Goal: Information Seeking & Learning: Learn about a topic

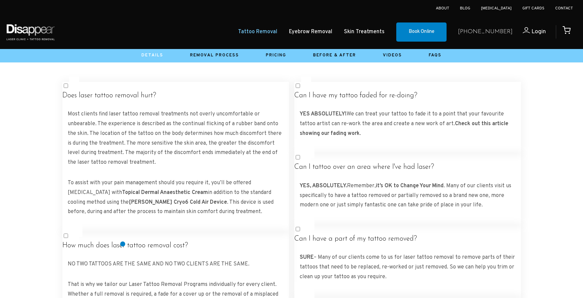
scroll to position [1169, 0]
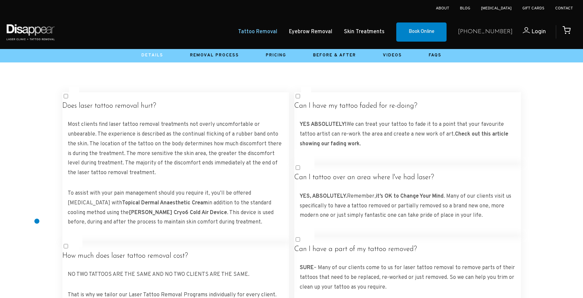
scroll to position [1154, 0]
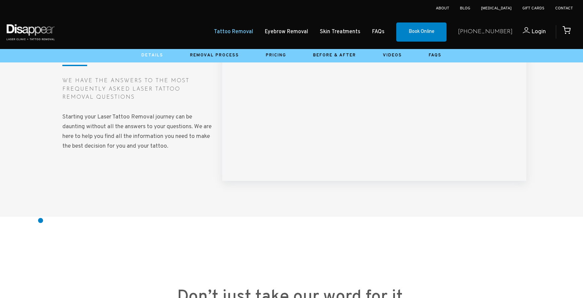
scroll to position [1001, 0]
click at [43, 175] on div at bounding box center [291, 88] width 583 height 257
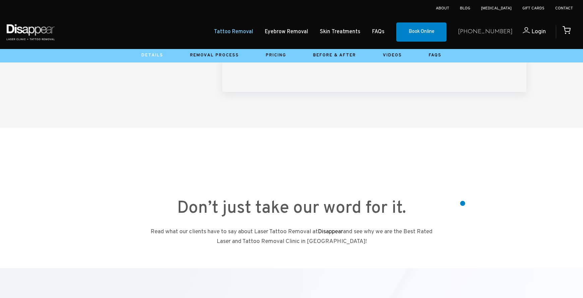
scroll to position [1080, 0]
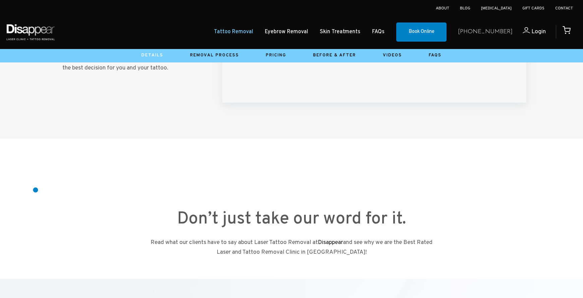
click at [34, 192] on div at bounding box center [291, 170] width 583 height 64
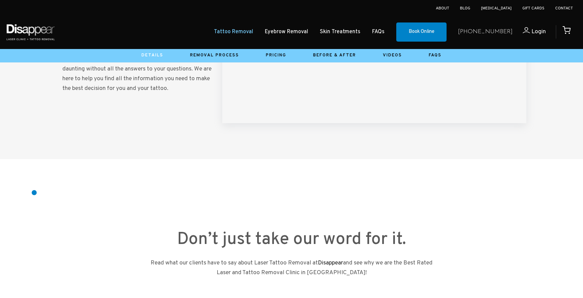
scroll to position [1060, 0]
click at [26, 190] on div at bounding box center [291, 190] width 583 height 64
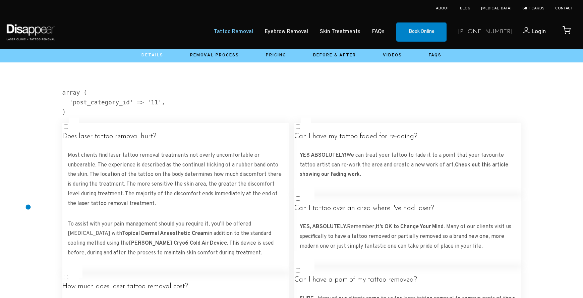
scroll to position [1187, 0]
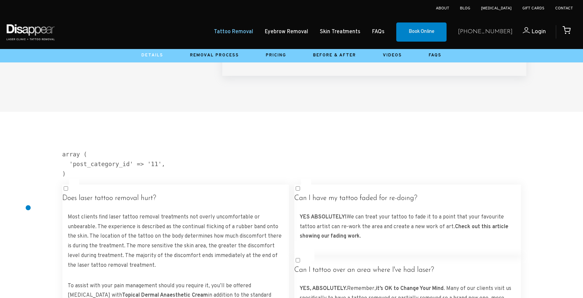
scroll to position [1105, 0]
click at [82, 156] on pre "array ( 'post_category_id' => '11', )" at bounding box center [291, 165] width 459 height 29
click at [76, 162] on pre "array ( 'post_category_id' => '11', )" at bounding box center [291, 165] width 459 height 29
drag, startPoint x: 76, startPoint y: 162, endPoint x: 81, endPoint y: 179, distance: 18.1
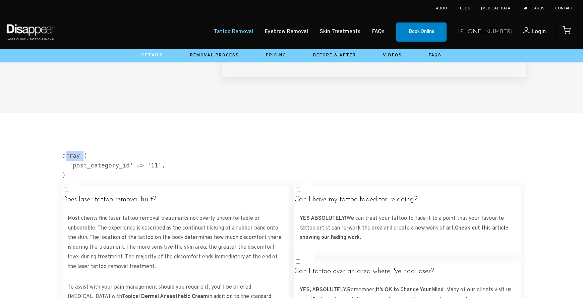
click at [81, 180] on pre "array ( 'post_category_id' => '11', )" at bounding box center [291, 165] width 459 height 29
click at [81, 179] on pre "array ( 'post_category_id' => '11', )" at bounding box center [291, 165] width 459 height 29
click at [196, 178] on pre "array ( 'post_category_id' => '11', )" at bounding box center [291, 165] width 459 height 29
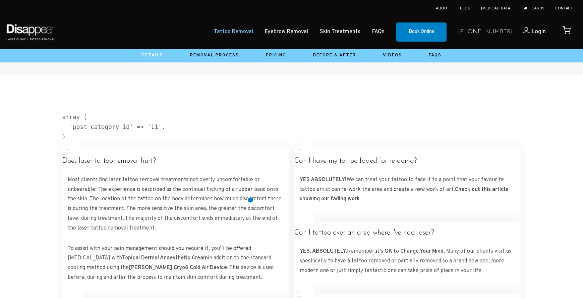
scroll to position [1155, 0]
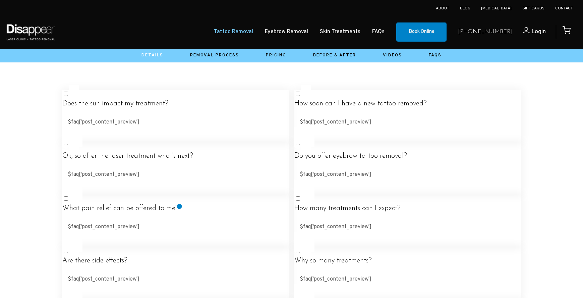
scroll to position [1179, 0]
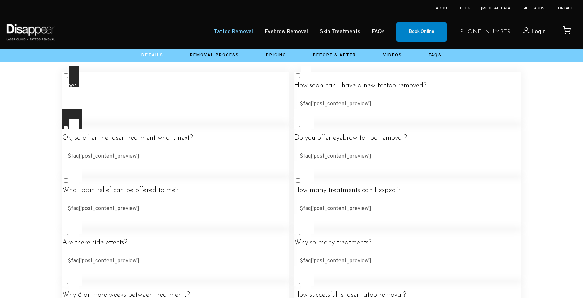
click at [232, 84] on label "Does the sun impact my treatment? $faq['post_content_preview']" at bounding box center [175, 97] width 227 height 63
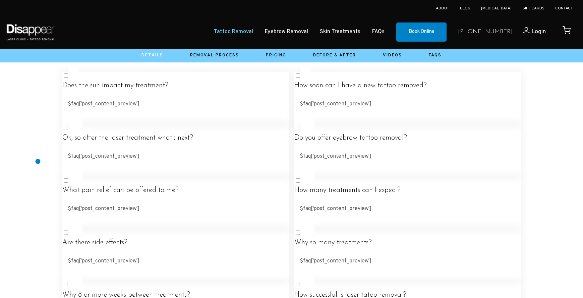
click at [38, 162] on div at bounding box center [291, 281] width 583 height 483
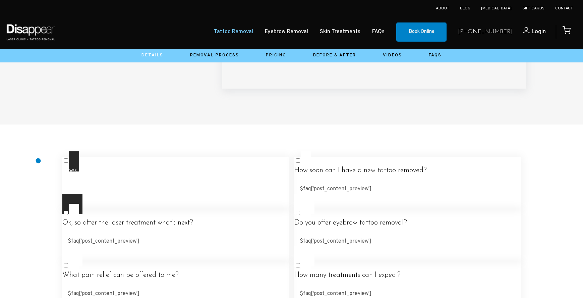
scroll to position [1090, 0]
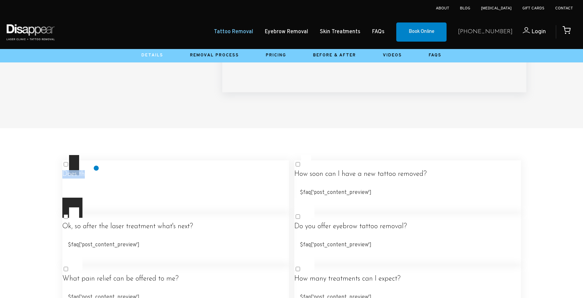
click at [96, 170] on h4 "Does the sun impact my treatment?" at bounding box center [175, 174] width 227 height 8
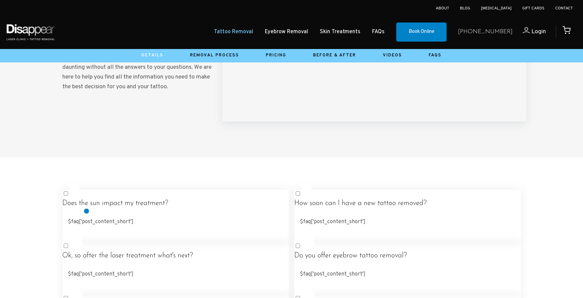
scroll to position [1071, 0]
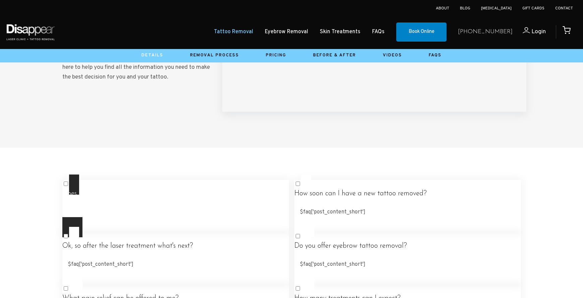
click at [100, 195] on h4 "Does the sun impact my treatment?" at bounding box center [175, 193] width 227 height 8
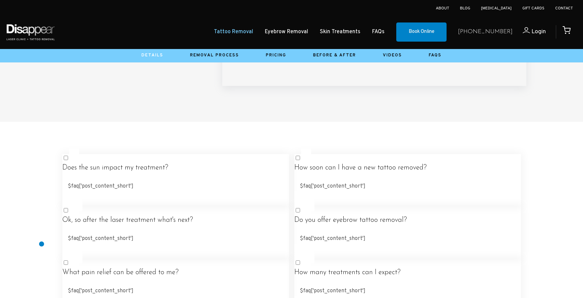
scroll to position [1108, 0]
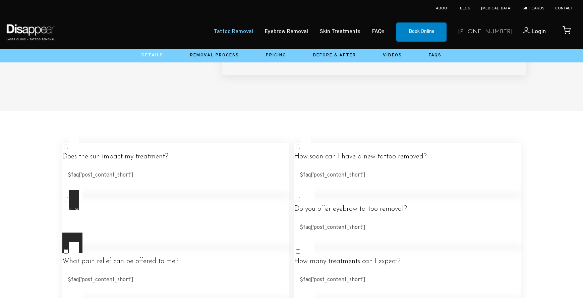
click at [118, 213] on h4 "Ok, so after the laser treatment what's next?" at bounding box center [175, 209] width 227 height 8
click at [124, 212] on h4 "Ok, so after the laser treatment what's next?" at bounding box center [175, 209] width 227 height 8
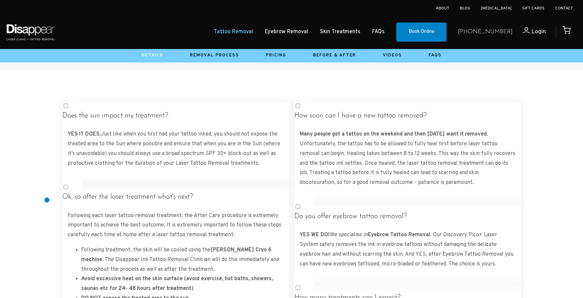
scroll to position [1159, 0]
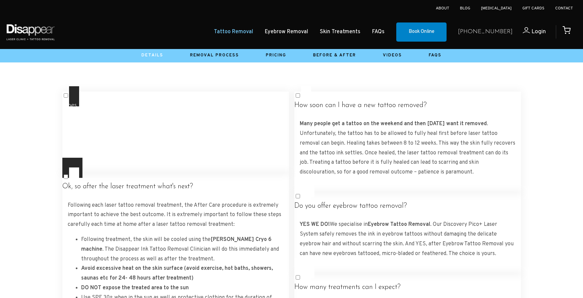
click at [153, 103] on h4 "Does the sun impact my treatment?" at bounding box center [175, 105] width 227 height 8
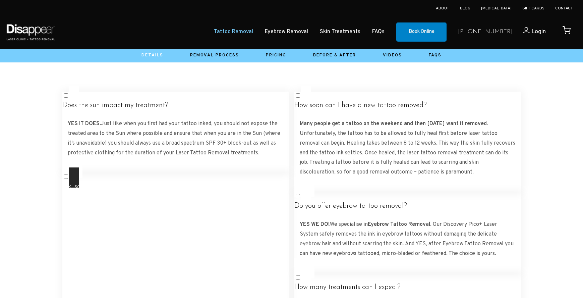
click at [174, 191] on h4 "Ok, so after the laser treatment what's next?" at bounding box center [175, 186] width 227 height 8
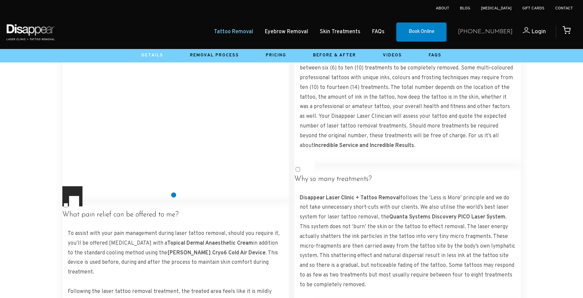
scroll to position [1426, 0]
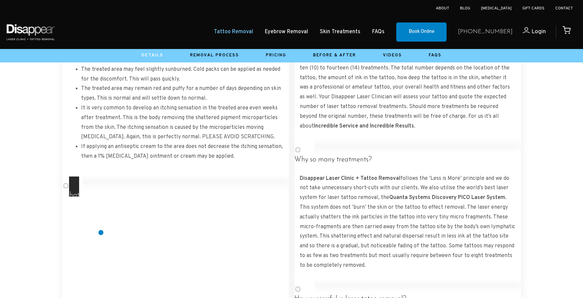
click at [101, 199] on h4 "What pain relief can be offered to me?" at bounding box center [175, 195] width 227 height 8
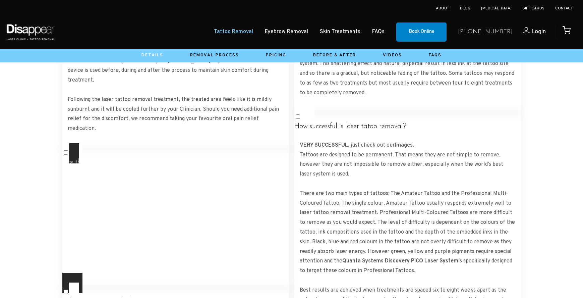
click at [115, 167] on h4 "Are there side effects?" at bounding box center [175, 162] width 227 height 8
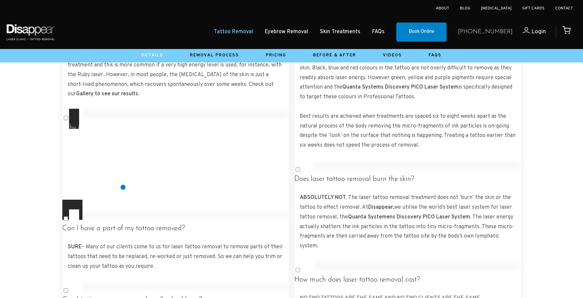
click at [124, 185] on label "Why 8 or more weeks between treatments? Best results are achieved when treatmen…" at bounding box center [175, 164] width 227 height 111
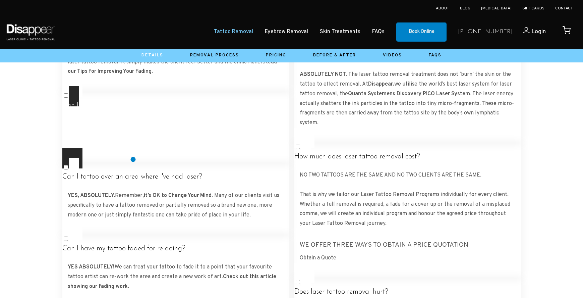
click at [133, 159] on label "Can I have a part of my tattoo removed? SURE – Many of our clients come to us f…" at bounding box center [175, 127] width 227 height 82
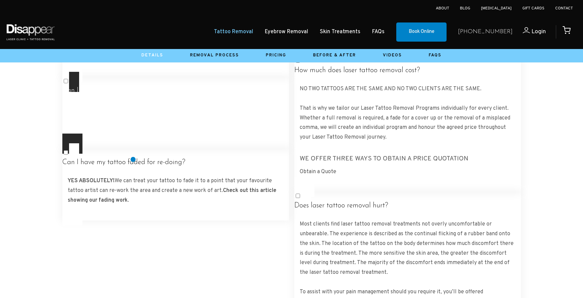
click at [135, 95] on h4 "Can I tattoo over an area where I've had laser?" at bounding box center [175, 91] width 227 height 8
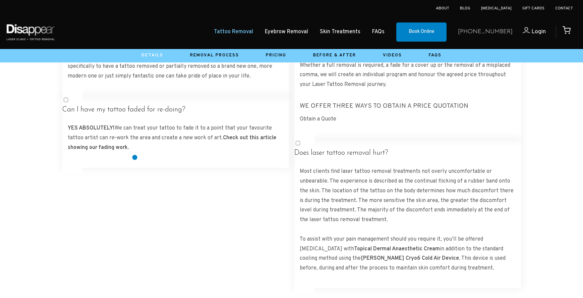
scroll to position [2050, 0]
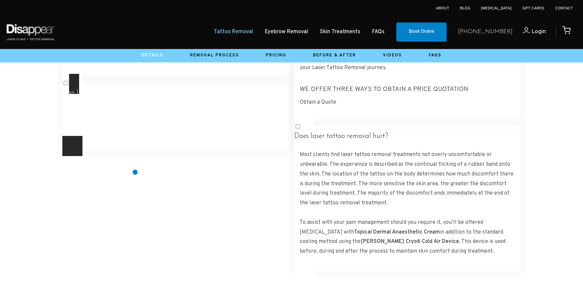
click at [135, 97] on h4 "Can I have my tattoo faded for re-doing?" at bounding box center [175, 93] width 227 height 8
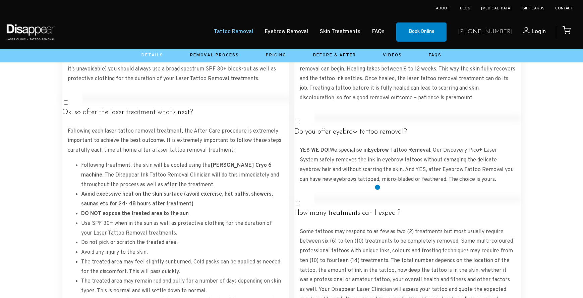
scroll to position [1231, 0]
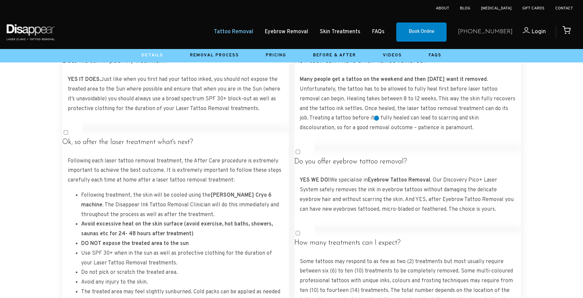
scroll to position [1185, 0]
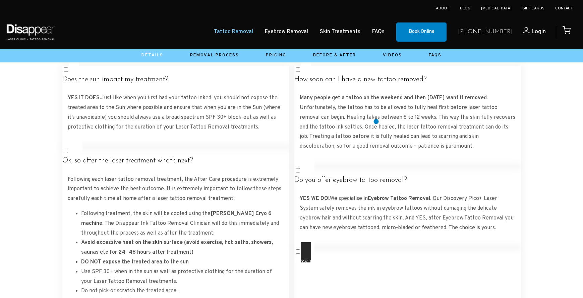
click at [375, 257] on h4 "How many treatments can I expect?" at bounding box center [407, 261] width 227 height 8
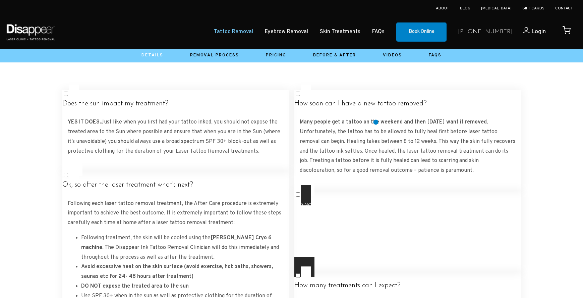
click at [375, 185] on label "Do you offer eyebrow tattoo removal? YES WE DO! We specialise in Eyebrow Tattoo…" at bounding box center [407, 231] width 227 height 92
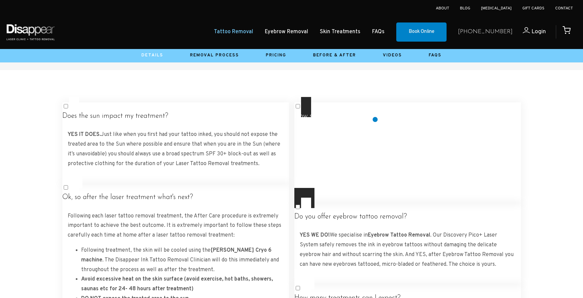
scroll to position [1147, 0]
click at [376, 115] on h4 "How soon can I have a new tattoo removed?" at bounding box center [407, 117] width 227 height 8
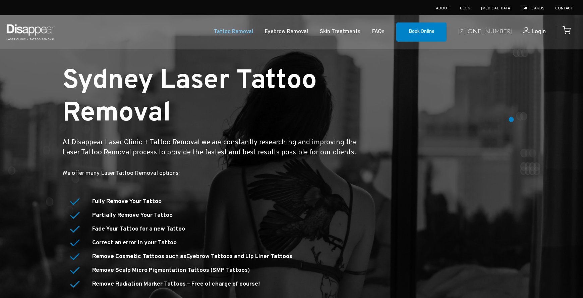
scroll to position [0, 0]
click at [510, 118] on div at bounding box center [445, 194] width 149 height 261
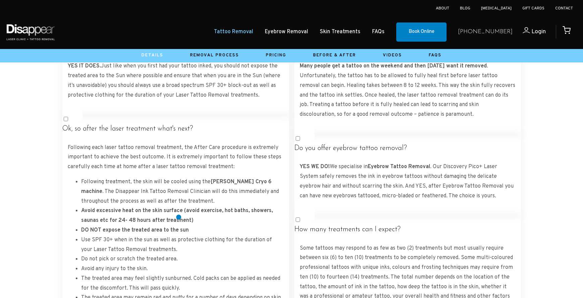
scroll to position [1217, 0]
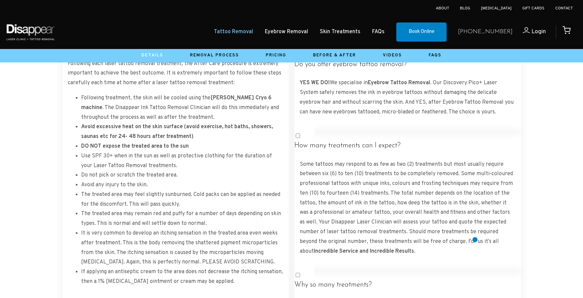
scroll to position [1299, 0]
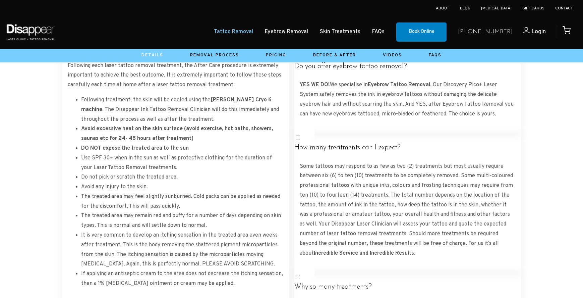
drag, startPoint x: 310, startPoint y: 221, endPoint x: 353, endPoint y: 237, distance: 45.5
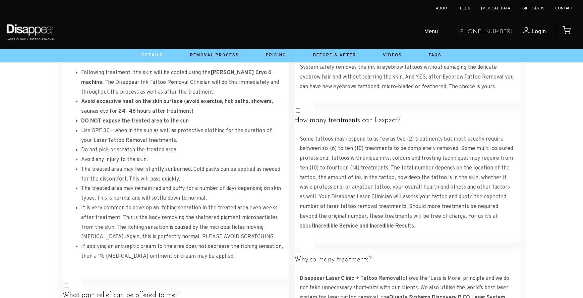
scroll to position [1315, 0]
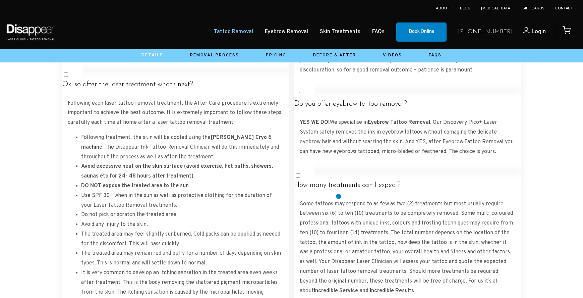
scroll to position [1243, 0]
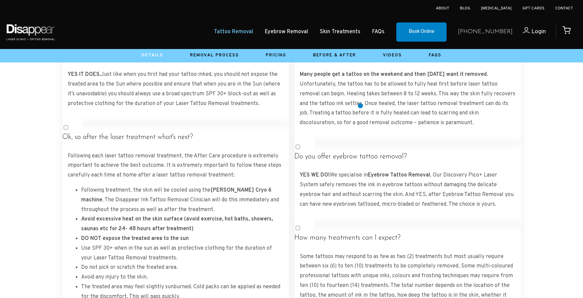
scroll to position [1198, 0]
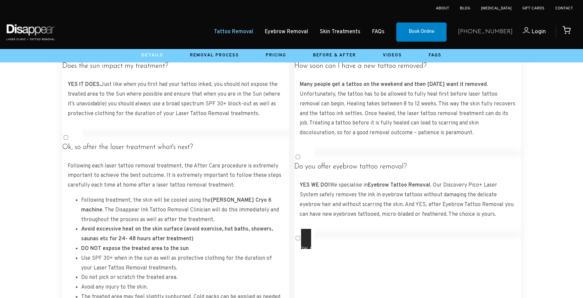
click at [360, 229] on label "How many treatments can I expect? Some tattoos may respond to as few as two (2)…" at bounding box center [407, 304] width 227 height 150
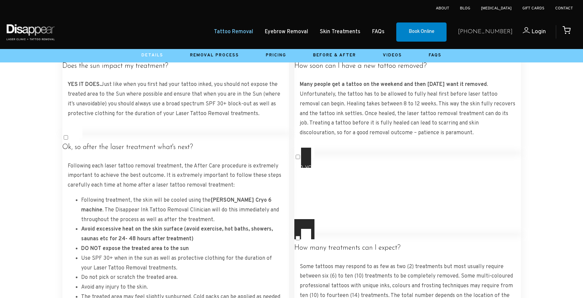
click at [362, 148] on label "Do you offer eyebrow tattoo removal? YES WE DO! We specialise in Eyebrow Tattoo…" at bounding box center [407, 194] width 227 height 92
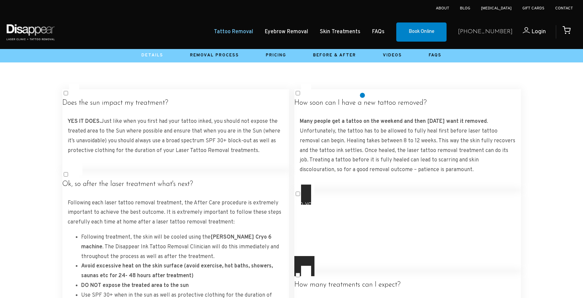
scroll to position [1154, 0]
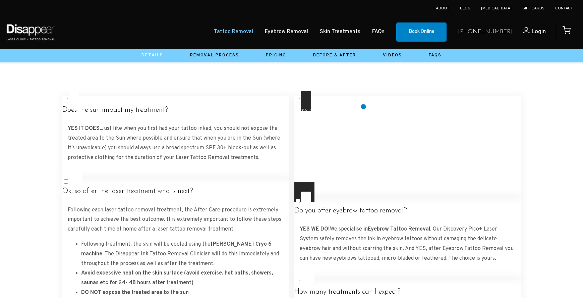
click at [364, 107] on h4 "How soon can I have a new tattoo removed?" at bounding box center [407, 110] width 227 height 8
click at [352, 108] on h4 "How soon can I have a new tattoo removed?" at bounding box center [407, 110] width 227 height 8
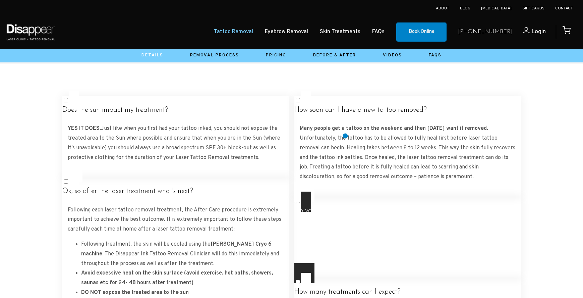
click at [345, 207] on h4 "Do you offer eyebrow tattoo removal?" at bounding box center [407, 211] width 227 height 8
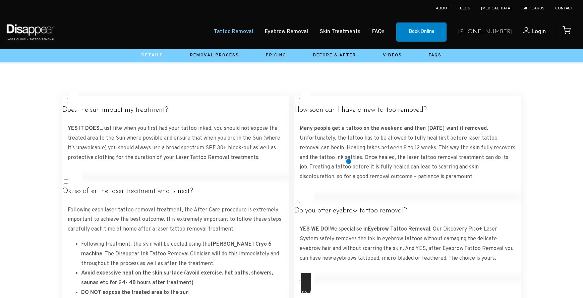
click at [349, 288] on h4 "How many treatments can I expect?" at bounding box center [407, 292] width 227 height 8
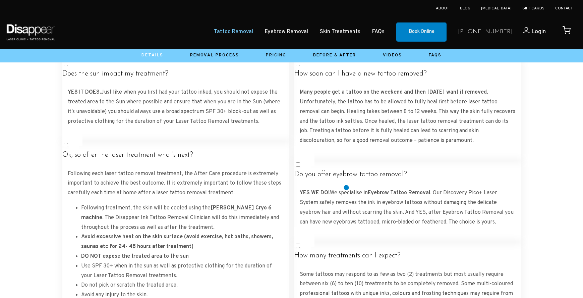
scroll to position [1201, 0]
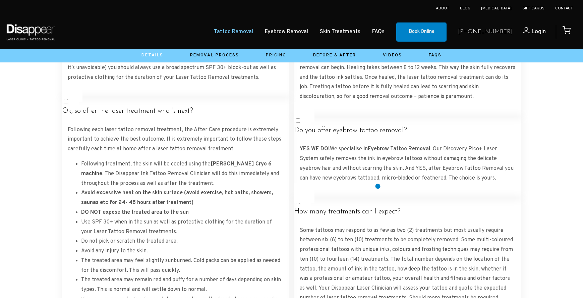
scroll to position [1260, 0]
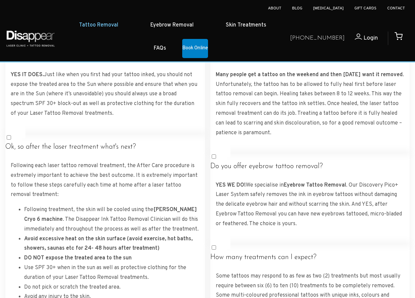
scroll to position [1228, 0]
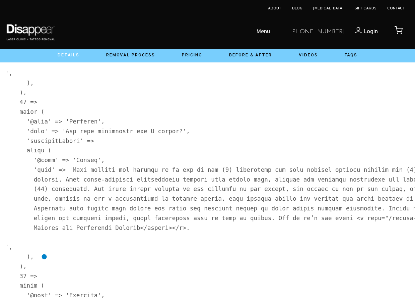
scroll to position [4044, 0]
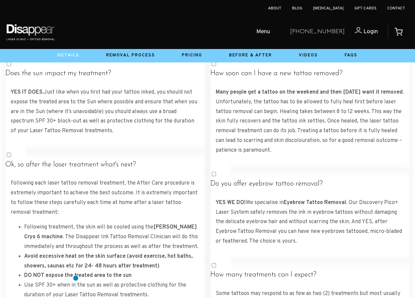
scroll to position [1237, 0]
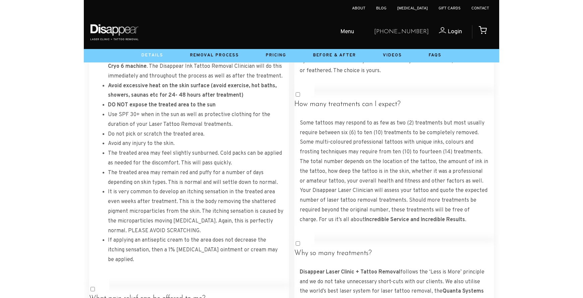
scroll to position [1362, 0]
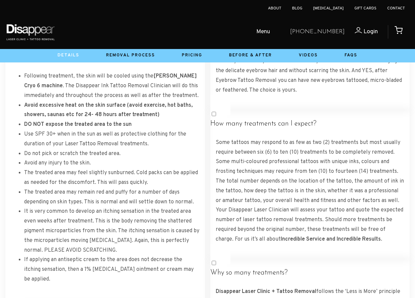
drag, startPoint x: 349, startPoint y: 132, endPoint x: 407, endPoint y: 50, distance: 101.2
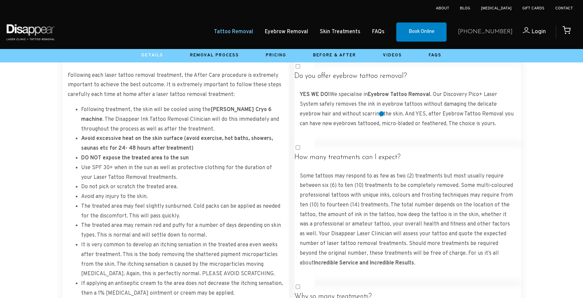
scroll to position [1289, 0]
click at [308, 27] on link "Eyebrow Removal" at bounding box center [286, 32] width 43 height 10
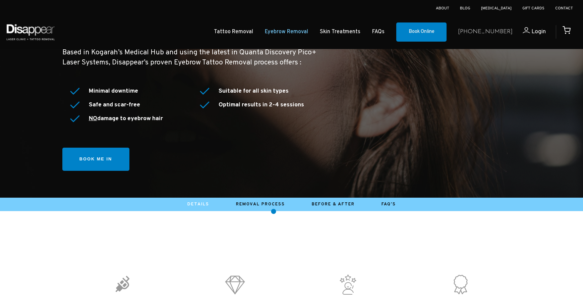
scroll to position [96, 0]
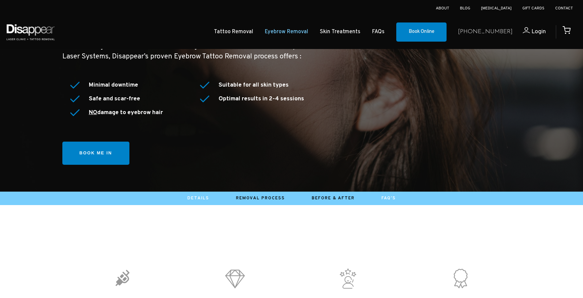
click at [391, 198] on link "FAQ's" at bounding box center [389, 197] width 14 height 5
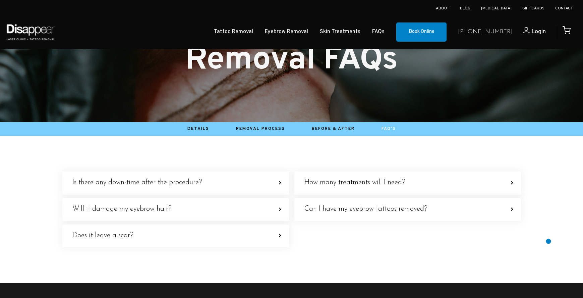
scroll to position [56, 0]
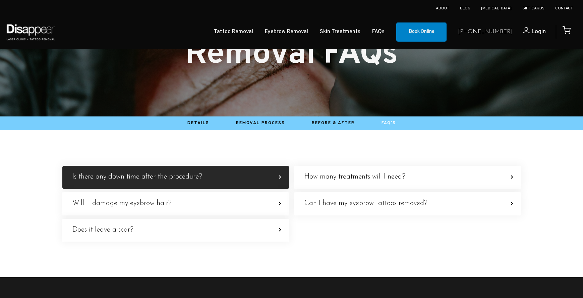
click at [241, 177] on label "Is there any down-time after the procedure? The eyebrows will be sensitive and …" at bounding box center [175, 177] width 227 height 23
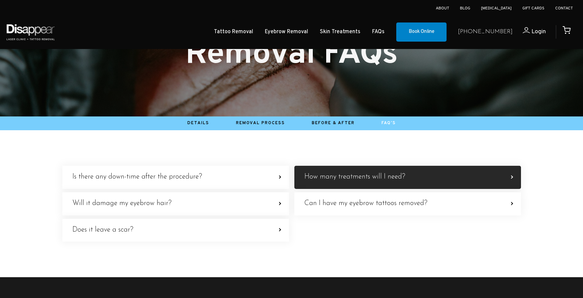
click at [313, 176] on h4 "How many treatments will I need?" at bounding box center [354, 177] width 101 height 8
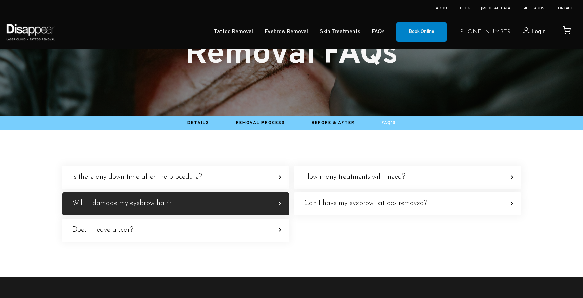
click at [261, 198] on label "Will it damage my eyebrow hair? Our Quanta Discovery Pico+ Laser System does no…" at bounding box center [175, 203] width 227 height 23
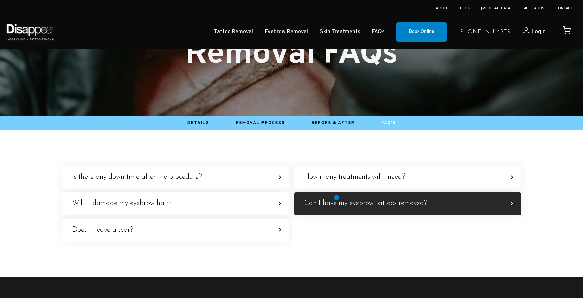
click at [337, 197] on label "Can I have my eyebrow tattoos removed? YES They can be successfully removed aft…" at bounding box center [407, 203] width 227 height 23
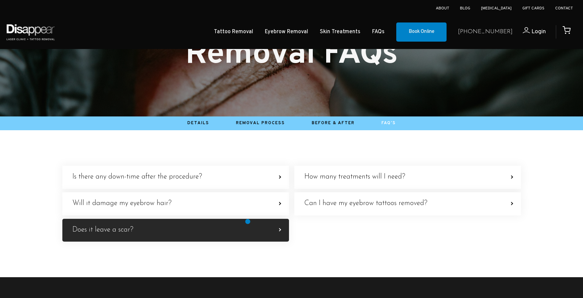
click at [247, 222] on label "Does it leave a scar? ABSOLUTELY NOT! Our Laser Clinicians are specialists in e…" at bounding box center [175, 230] width 227 height 23
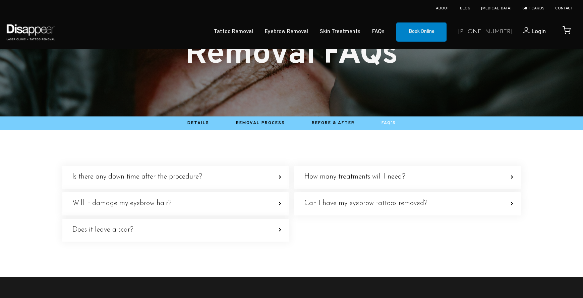
click at [372, 228] on div "Is there any down-time after the procedure? The eyebrows will be sensitive and …" at bounding box center [291, 203] width 459 height 82
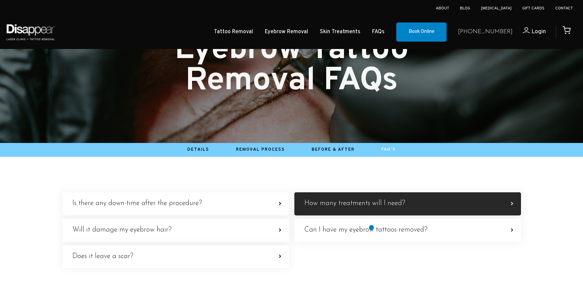
scroll to position [31, 0]
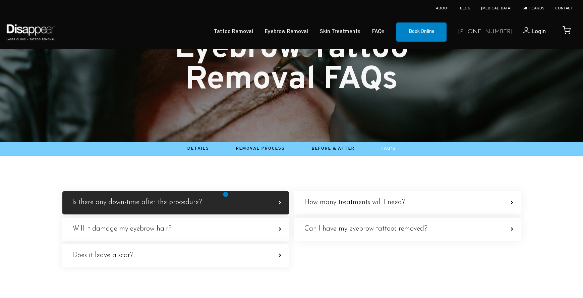
click at [225, 194] on label "Is there any down-time after the procedure? The eyebrows will be sensitive and …" at bounding box center [175, 202] width 227 height 23
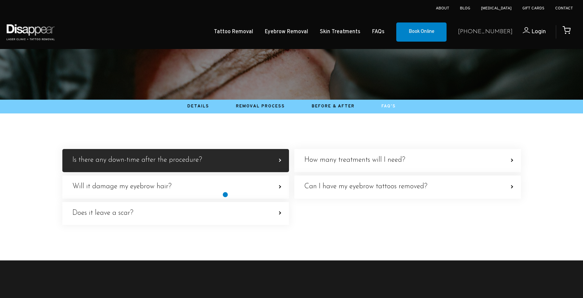
scroll to position [123, 0]
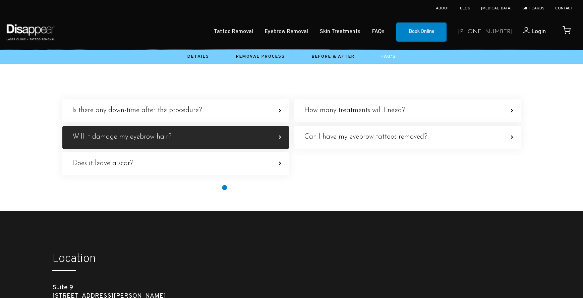
click at [224, 149] on label "Will it damage my eyebrow hair? Our Quanta Discovery Pico+ Laser System does no…" at bounding box center [175, 137] width 227 height 23
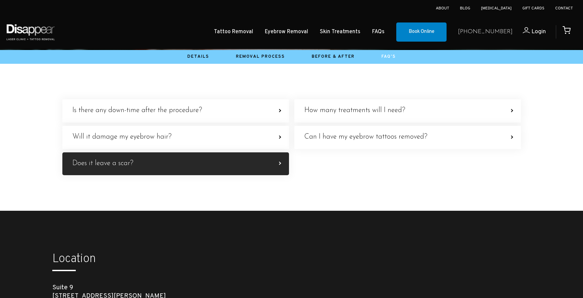
click at [234, 175] on label "Does it leave a scar? ABSOLUTELY NOT! Our Laser Clinicians are specialists in e…" at bounding box center [175, 163] width 227 height 23
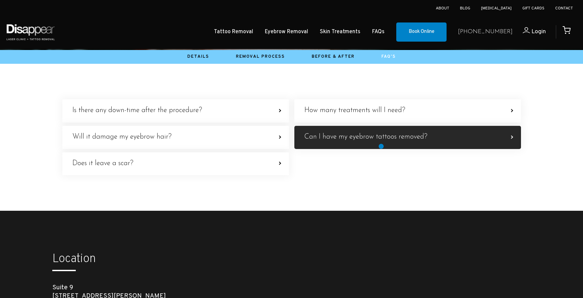
click at [381, 143] on label "Can I have my eyebrow tattoos removed? YES They can be successfully removed aft…" at bounding box center [407, 137] width 227 height 23
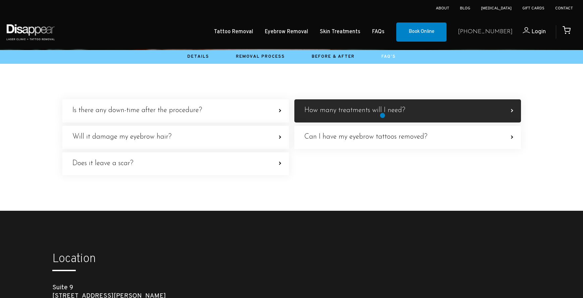
click at [382, 115] on label "How many treatments will I need? On average, between 2 to 4 treatments are requ…" at bounding box center [407, 110] width 227 height 23
click at [382, 113] on h4 "How many treatments will I need?" at bounding box center [354, 110] width 101 height 8
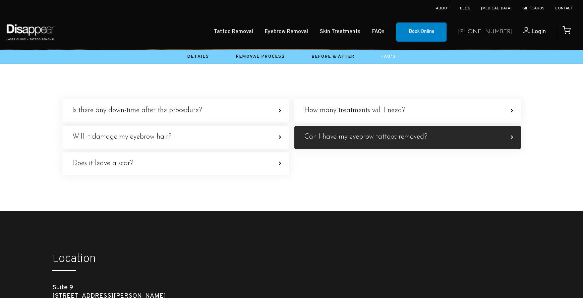
click at [369, 135] on h4 "Can I have my eyebrow tattoos removed?" at bounding box center [365, 137] width 123 height 8
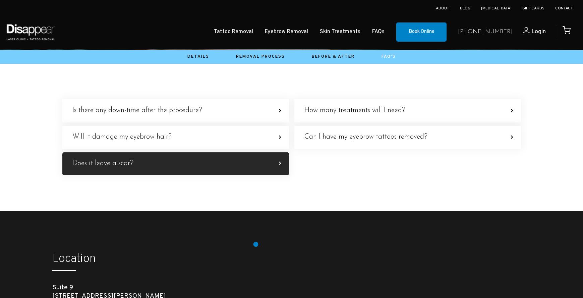
click at [256, 175] on label "Does it leave a scar? ABSOLUTELY NOT! Our Laser Clinicians are specialists in e…" at bounding box center [175, 163] width 227 height 23
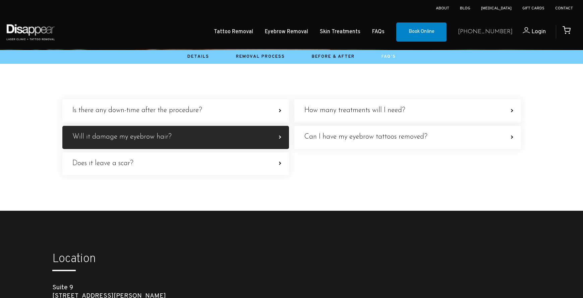
click at [260, 149] on label "Will it damage my eyebrow hair? Our Quanta Discovery Pico+ Laser System does no…" at bounding box center [175, 137] width 227 height 23
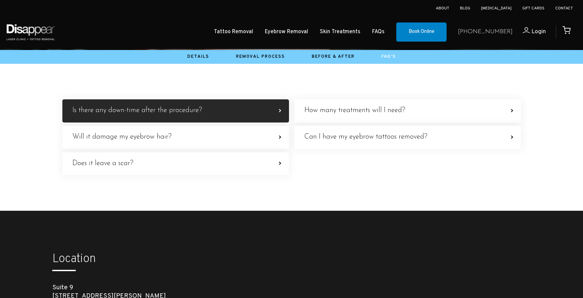
click at [261, 115] on label "Is there any down-time after the procedure? The eyebrows will be sensitive and …" at bounding box center [175, 110] width 227 height 23
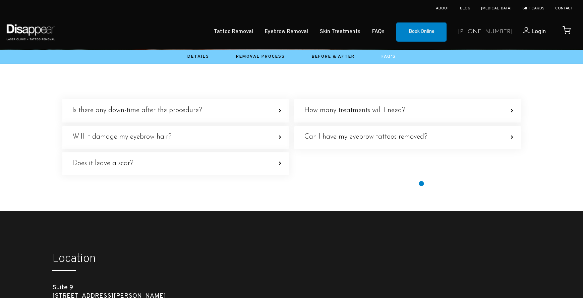
click at [421, 184] on div "Is there any down-time after the procedure? The eyebrows will be sensitive and …" at bounding box center [291, 137] width 469 height 147
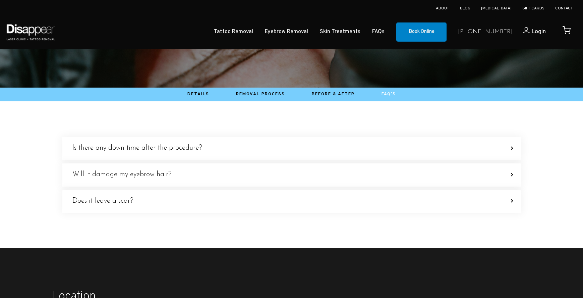
scroll to position [72, 0]
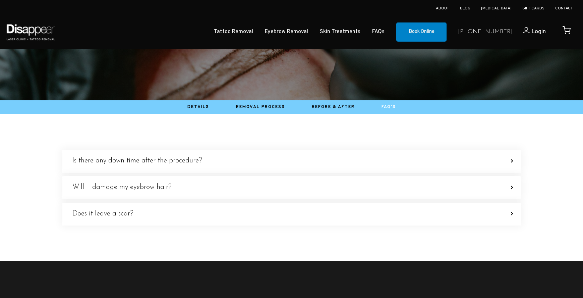
click at [35, 183] on div at bounding box center [291, 187] width 583 height 147
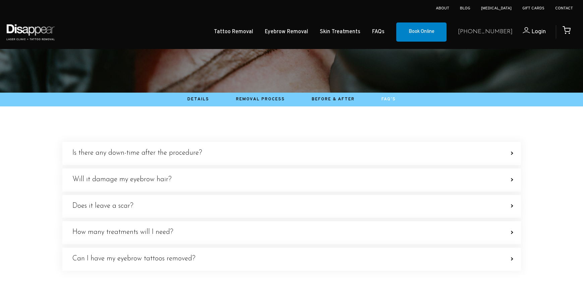
scroll to position [83, 0]
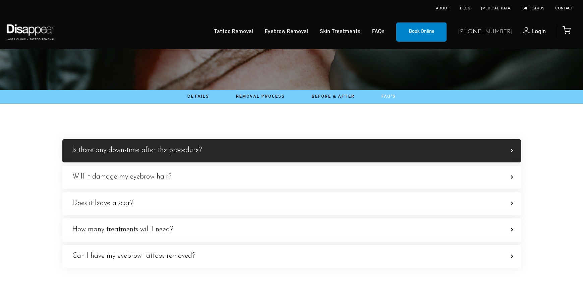
click at [112, 146] on h4 "Is there any down-time after the procedure?" at bounding box center [137, 150] width 130 height 8
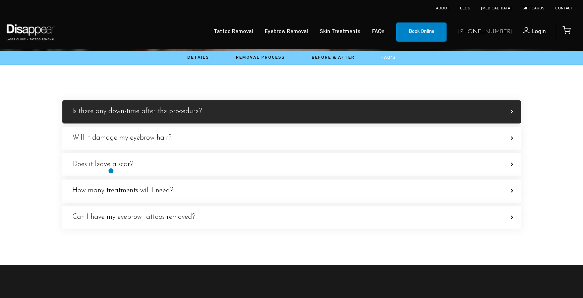
scroll to position [132, 0]
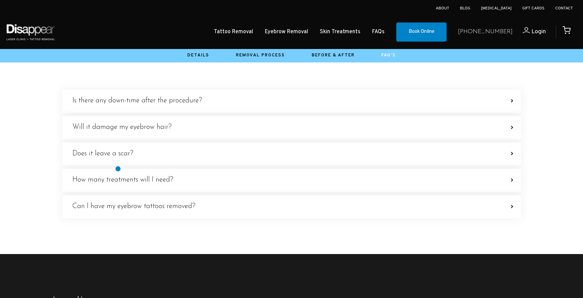
click at [118, 169] on div "Is there any down-time after the procedure? The eyebrows will be sensitive and …" at bounding box center [291, 154] width 469 height 200
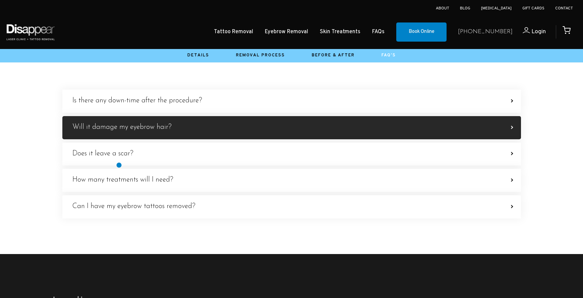
click at [120, 131] on h4 "Will it damage my eyebrow hair?" at bounding box center [121, 127] width 99 height 8
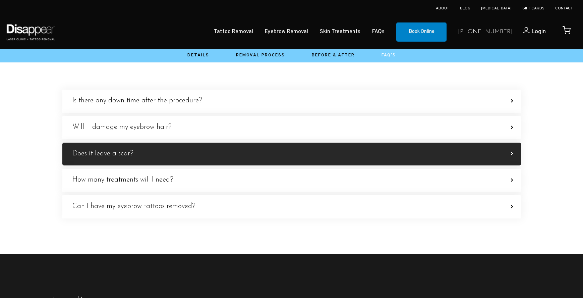
click at [115, 166] on label "Does it leave a scar? ABSOLUTELY NOT! Our Laser Clinicians are specialists in e…" at bounding box center [291, 153] width 459 height 23
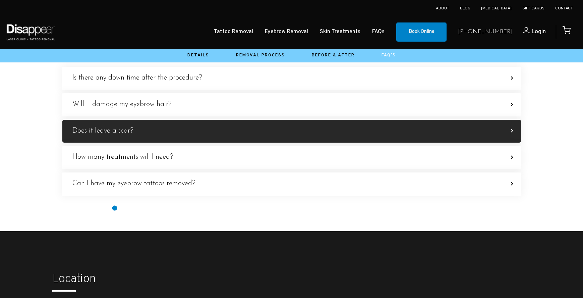
scroll to position [173, 0]
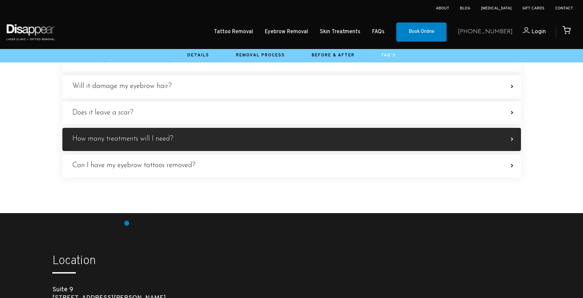
click at [127, 151] on label "How many treatments will I need? On average, between 2 to 4 treatments are requ…" at bounding box center [291, 139] width 459 height 23
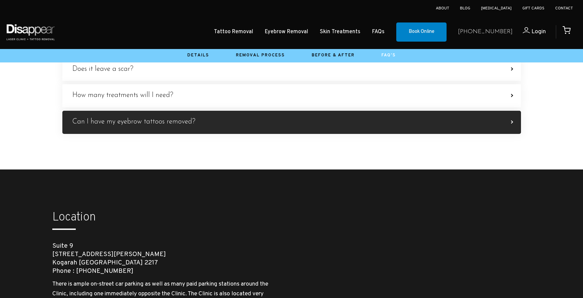
click at [129, 126] on h4 "Can I have my eyebrow tattoos removed?" at bounding box center [133, 122] width 123 height 8
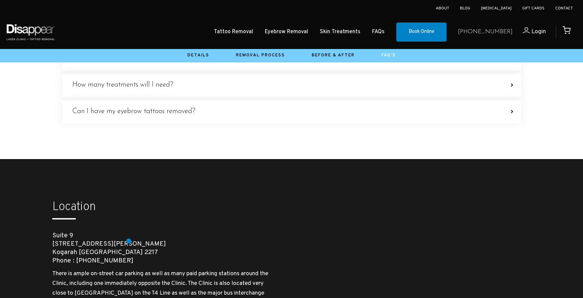
scroll to position [229, 0]
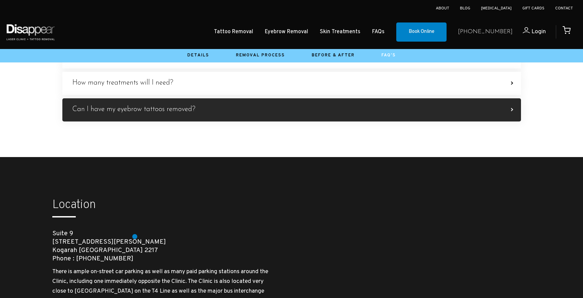
click at [135, 121] on label "Can I have my eyebrow tattoos removed? YES They can be successfully removed aft…" at bounding box center [291, 109] width 459 height 23
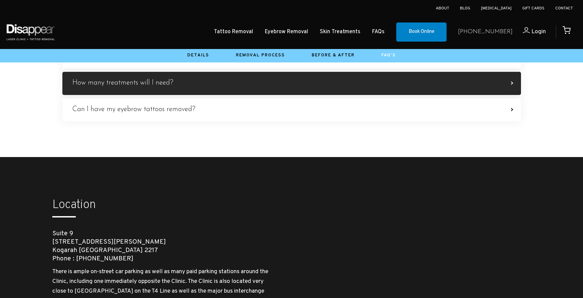
click at [151, 95] on label "How many treatments will I need? On average, between 2 to 4 treatments are requ…" at bounding box center [291, 83] width 459 height 23
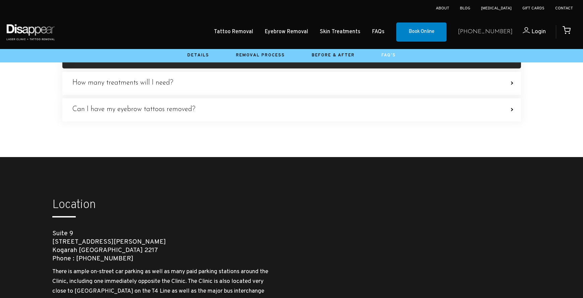
click at [169, 69] on label "Does it leave a scar? ABSOLUTELY NOT! Our Laser Clinicians are specialists in e…" at bounding box center [291, 57] width 459 height 23
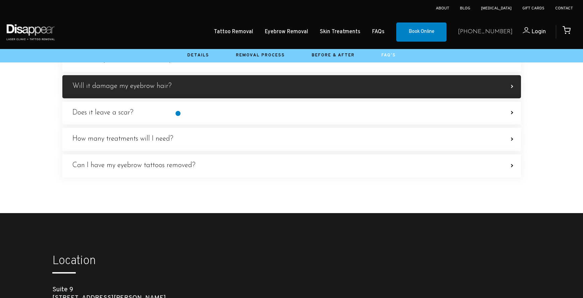
click at [178, 98] on label "Will it damage my eyebrow hair? Our Quanta Discovery Pico+ Laser System does no…" at bounding box center [291, 86] width 459 height 23
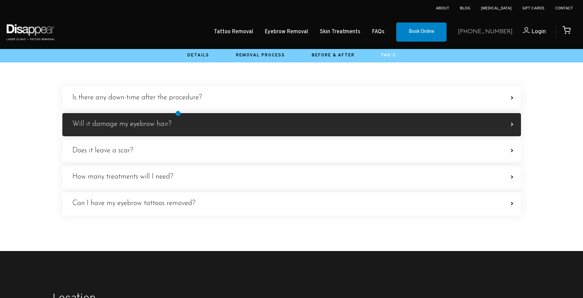
scroll to position [113, 0]
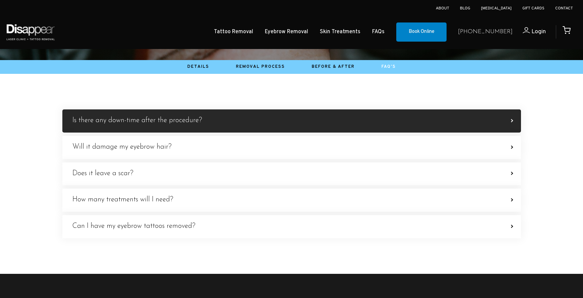
click at [182, 119] on h4 "Is there any down-time after the procedure?" at bounding box center [137, 120] width 130 height 8
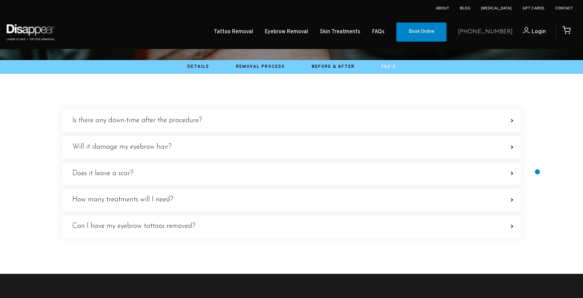
click at [538, 171] on div at bounding box center [291, 174] width 583 height 200
click at [45, 185] on div at bounding box center [291, 174] width 583 height 200
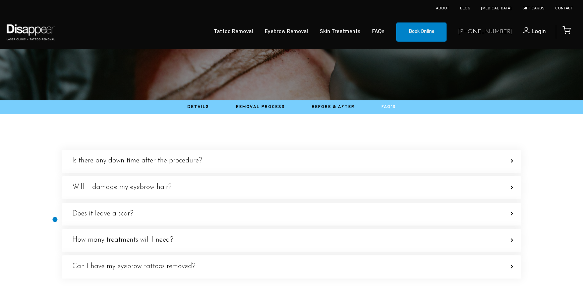
scroll to position [97, 0]
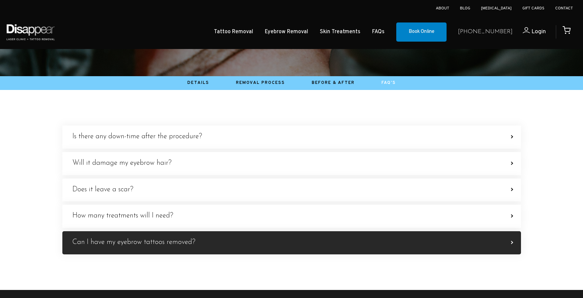
click at [253, 233] on label "Can I have my eyebrow tattoos removed? YES They can be successfully removed aft…" at bounding box center [291, 242] width 459 height 23
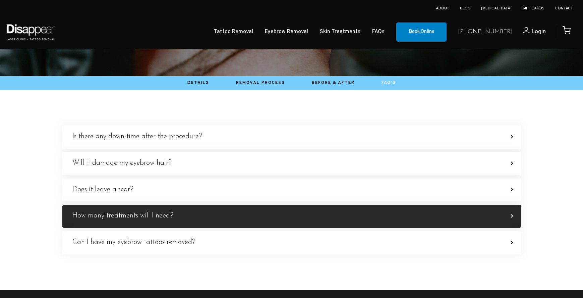
click at [260, 215] on label "How many treatments will I need? On average, between 2 to 4 treatments are requ…" at bounding box center [291, 216] width 459 height 23
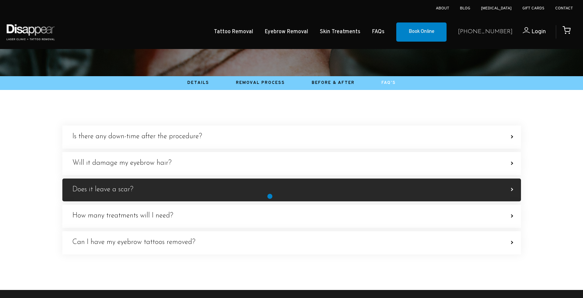
click at [270, 195] on label "Does it leave a scar? ABSOLUTELY NOT! Our Laser Clinicians are specialists in e…" at bounding box center [291, 189] width 459 height 23
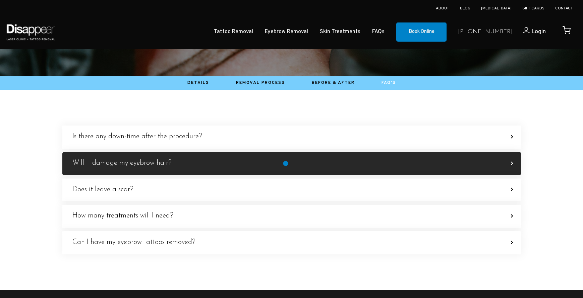
click at [287, 160] on label "Will it damage my eyebrow hair? Our Quanta Discovery Pico+ Laser System does no…" at bounding box center [291, 163] width 459 height 23
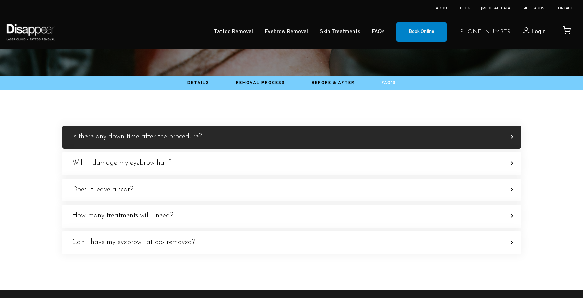
click at [297, 135] on label "Is there any down-time after the procedure? The eyebrows will be sensitive and …" at bounding box center [291, 136] width 459 height 23
click at [297, 136] on label "Is there any down-time after the procedure? The eyebrows will be sensitive and …" at bounding box center [291, 136] width 459 height 23
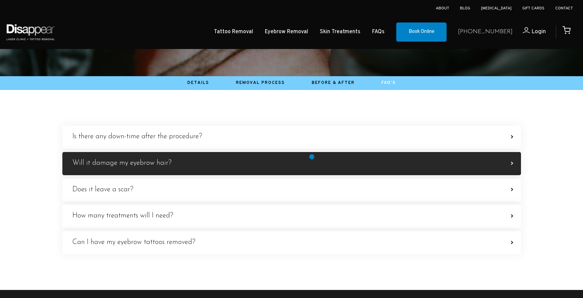
click at [312, 157] on label "Will it damage my eyebrow hair? Our Quanta Discovery Pico+ Laser System does no…" at bounding box center [291, 163] width 459 height 23
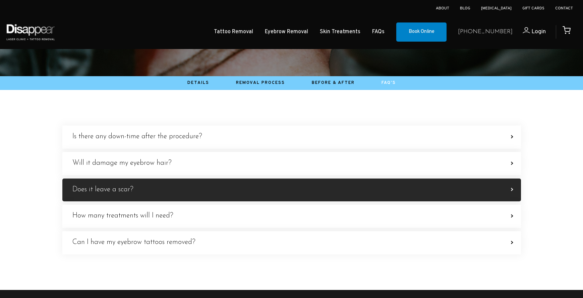
click at [318, 179] on label "Does it leave a scar? ABSOLUTELY NOT! Our Laser Clinicians are specialists in e…" at bounding box center [291, 189] width 459 height 23
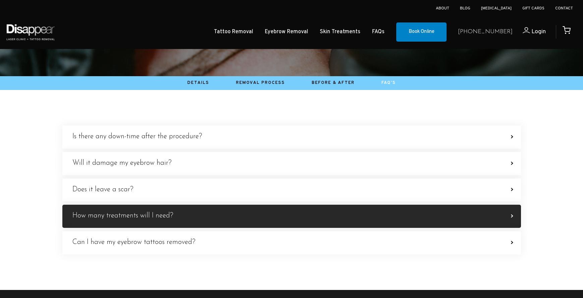
click at [325, 209] on label "How many treatments will I need? On average, between 2 to 4 treatments are requ…" at bounding box center [291, 216] width 459 height 23
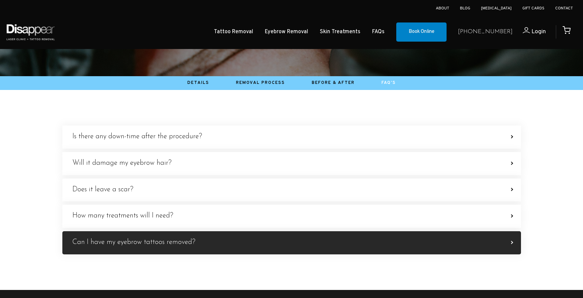
click at [327, 234] on label "Can I have my eyebrow tattoos removed? YES They can be successfully removed aft…" at bounding box center [291, 242] width 459 height 23
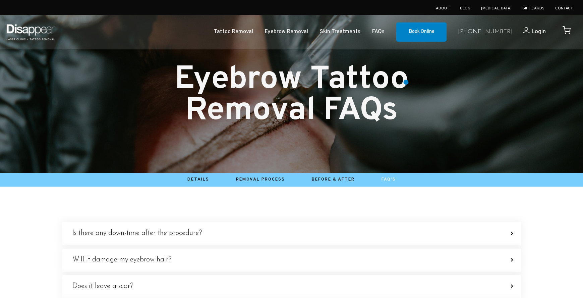
scroll to position [0, 0]
click at [350, 34] on link "Skin Treatments" at bounding box center [340, 32] width 41 height 10
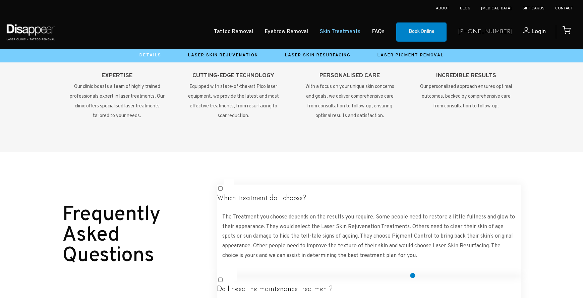
scroll to position [611, 0]
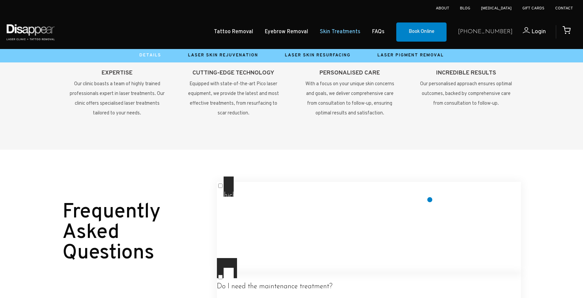
click at [430, 199] on label "Which treatment do I choose? The Treatment you choose depends on the results yo…" at bounding box center [369, 226] width 304 height 101
click at [430, 196] on label "Which treatment do I choose? The Treatment you choose depends on the results yo…" at bounding box center [369, 226] width 304 height 101
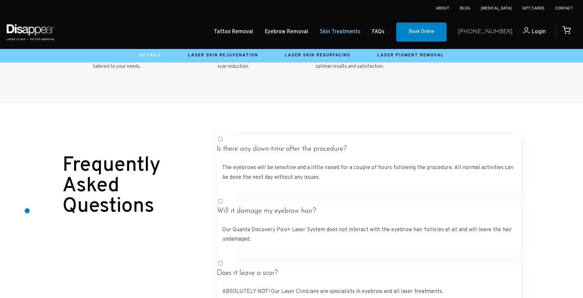
scroll to position [657, 0]
click at [27, 211] on div at bounding box center [291, 276] width 583 height 345
click at [385, 31] on link "FAQs" at bounding box center [378, 32] width 12 height 10
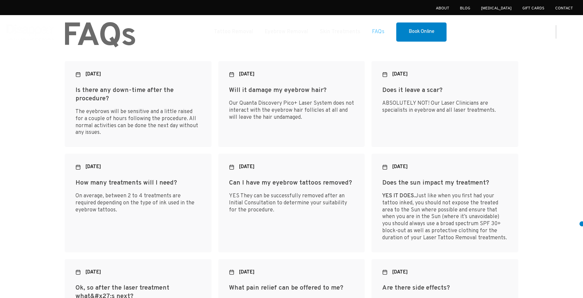
drag, startPoint x: 582, startPoint y: 224, endPoint x: 32, endPoint y: 147, distance: 555.5
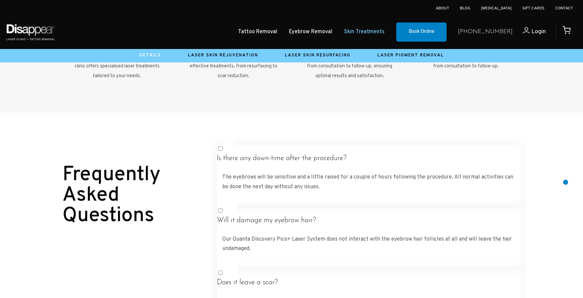
scroll to position [650, 0]
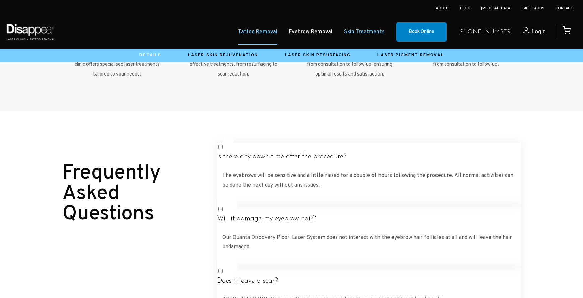
click at [269, 31] on link "Tattoo Removal" at bounding box center [257, 32] width 39 height 10
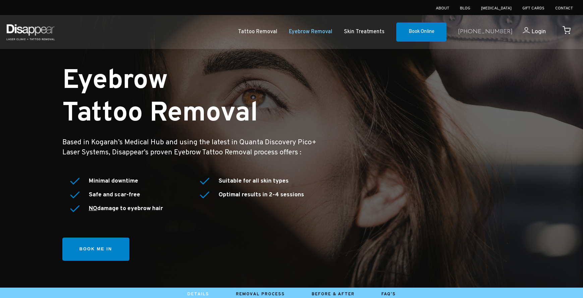
click at [35, 30] on img at bounding box center [30, 32] width 51 height 24
